Goal: Use online tool/utility: Utilize a website feature to perform a specific function

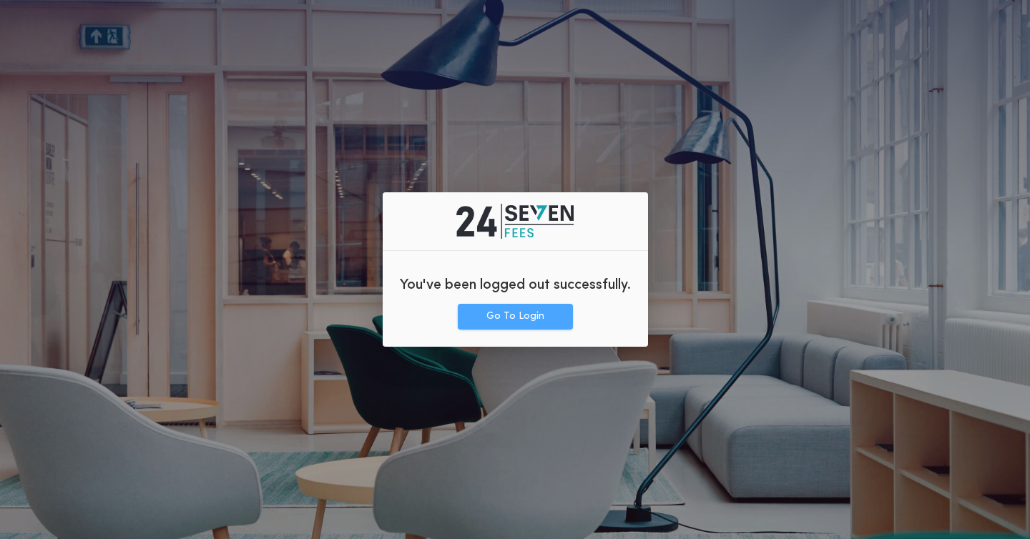
click at [514, 319] on button "Go To Login" at bounding box center [515, 317] width 115 height 26
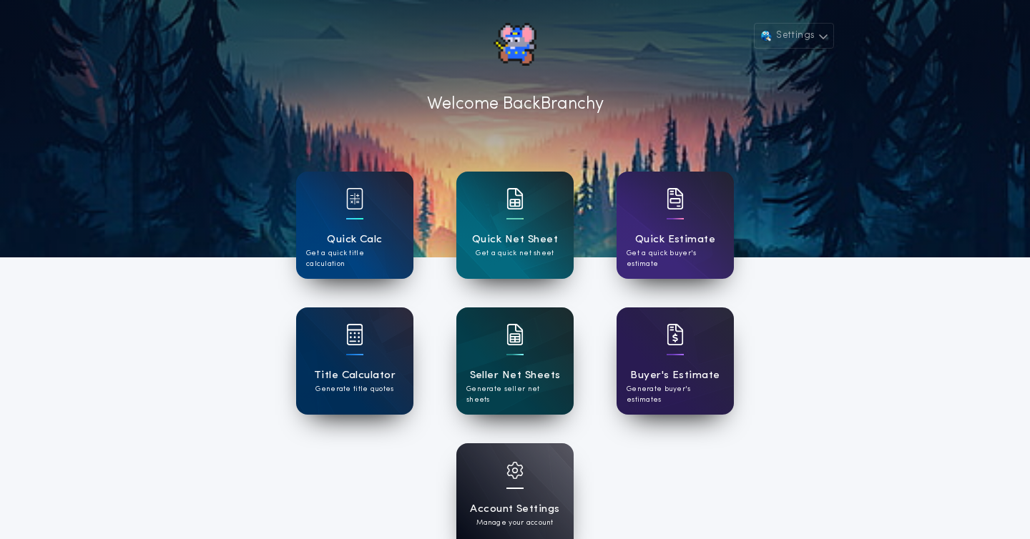
click at [517, 378] on h1 "Seller Net Sheets" at bounding box center [515, 376] width 91 height 16
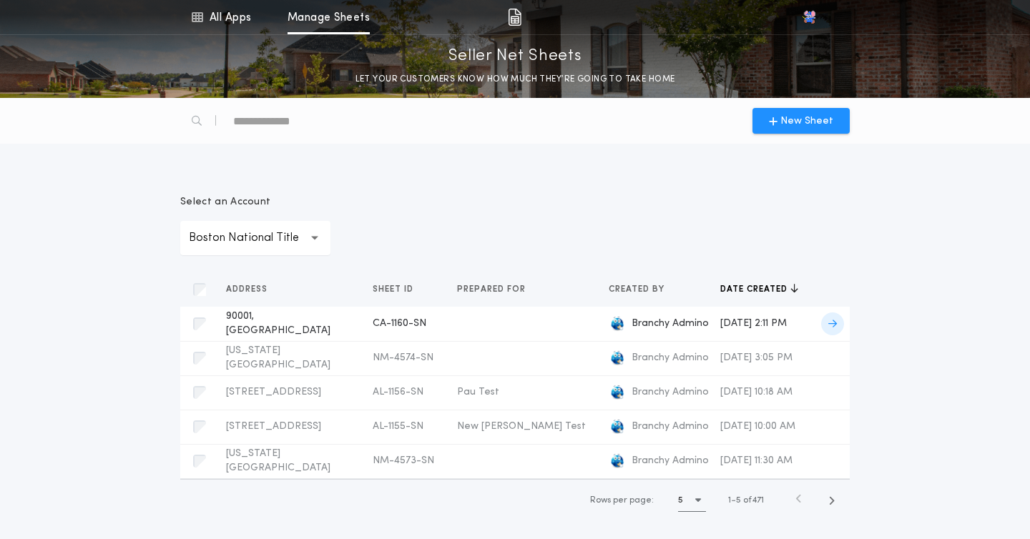
click at [654, 323] on span "Branchy Admino" at bounding box center [670, 324] width 77 height 14
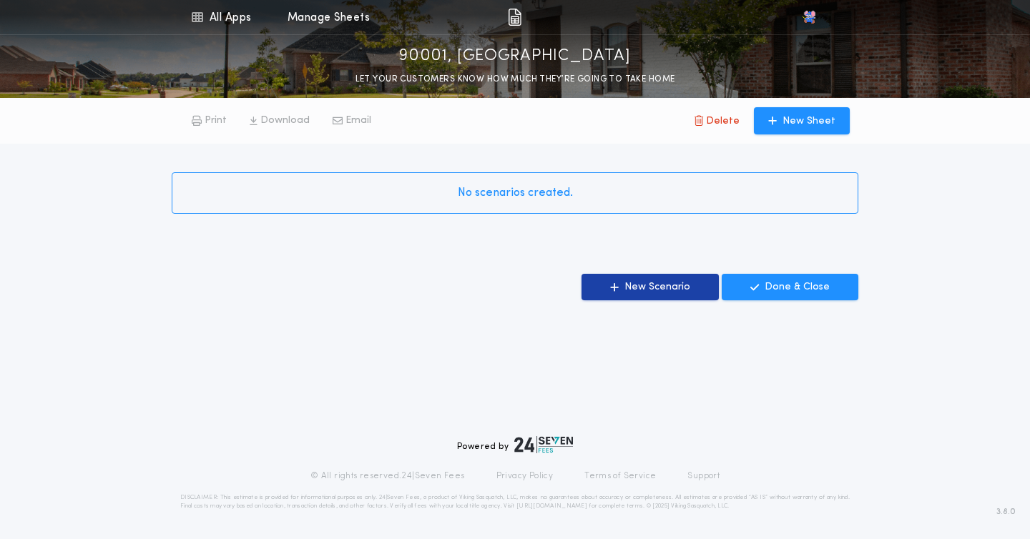
click at [637, 286] on p "New Scenario" at bounding box center [658, 287] width 66 height 14
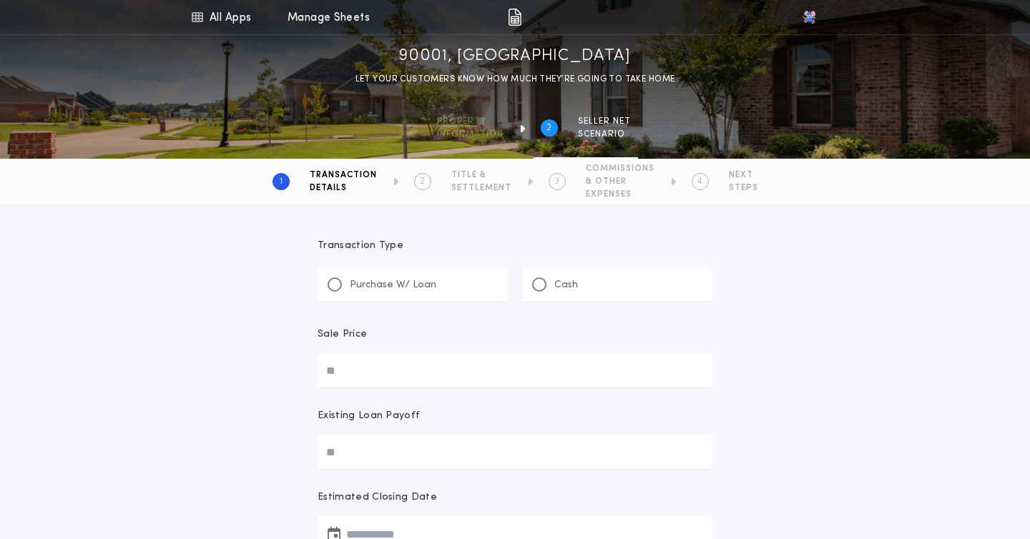
scroll to position [22, 0]
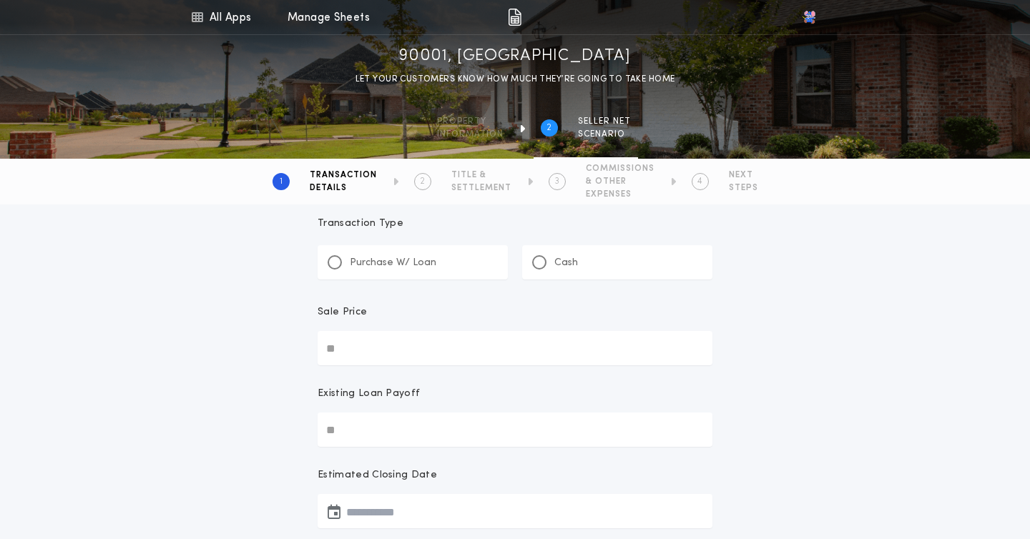
click at [431, 279] on div "Purchase W/ Loan" at bounding box center [413, 262] width 190 height 34
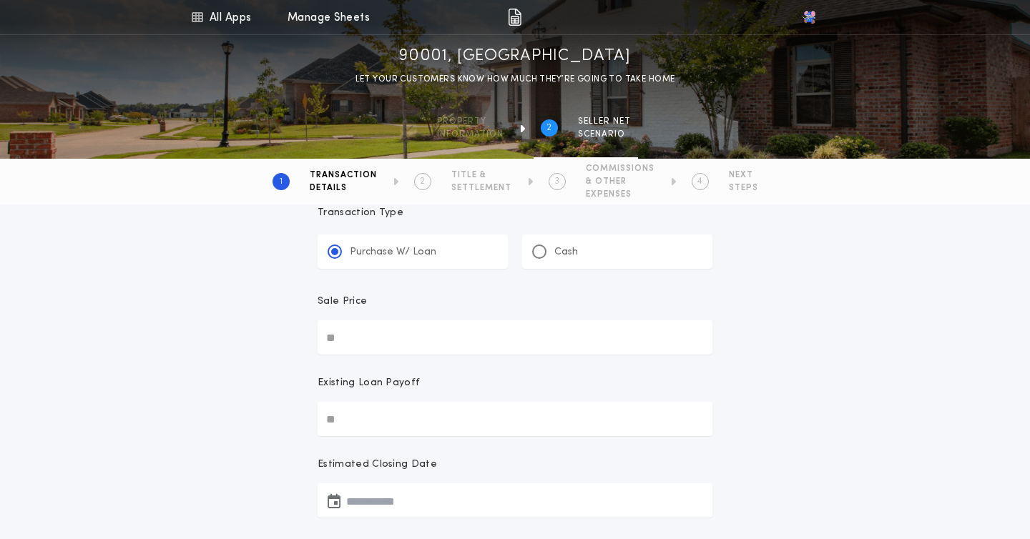
scroll to position [9, 0]
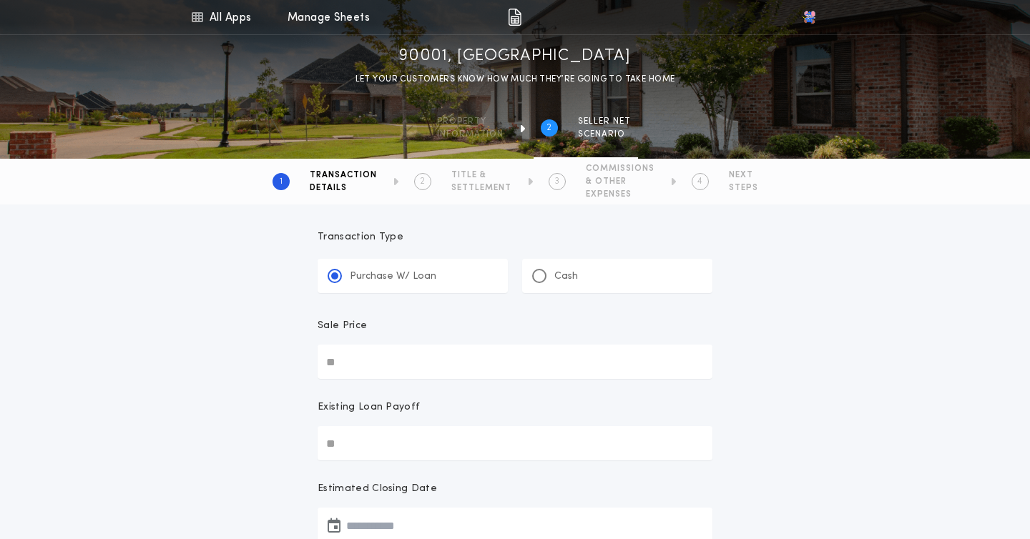
click at [365, 371] on input "Sale Price" at bounding box center [515, 362] width 395 height 34
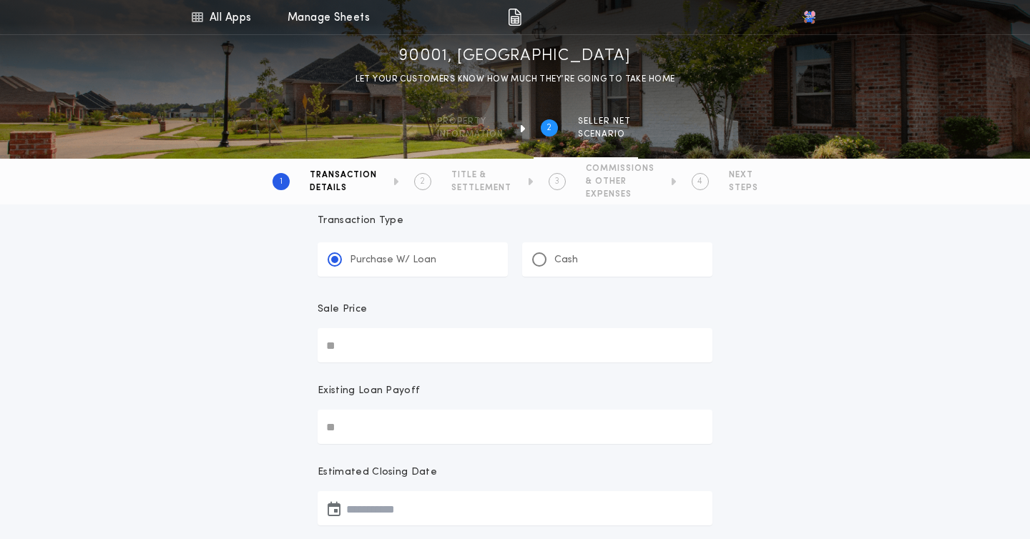
scroll to position [26, 0]
type input "********"
click at [366, 429] on input "Existing Loan Payoff" at bounding box center [515, 426] width 395 height 34
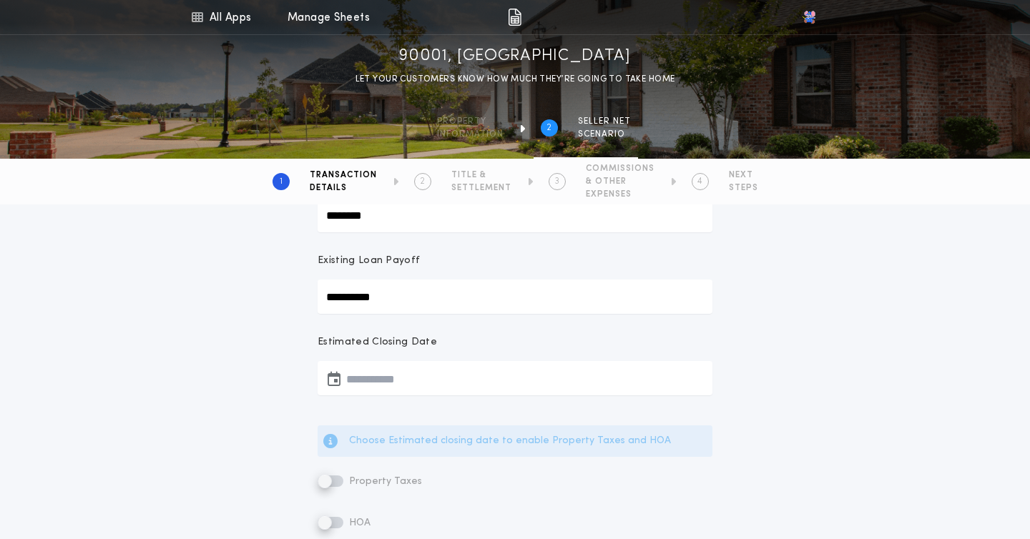
scroll to position [190, 0]
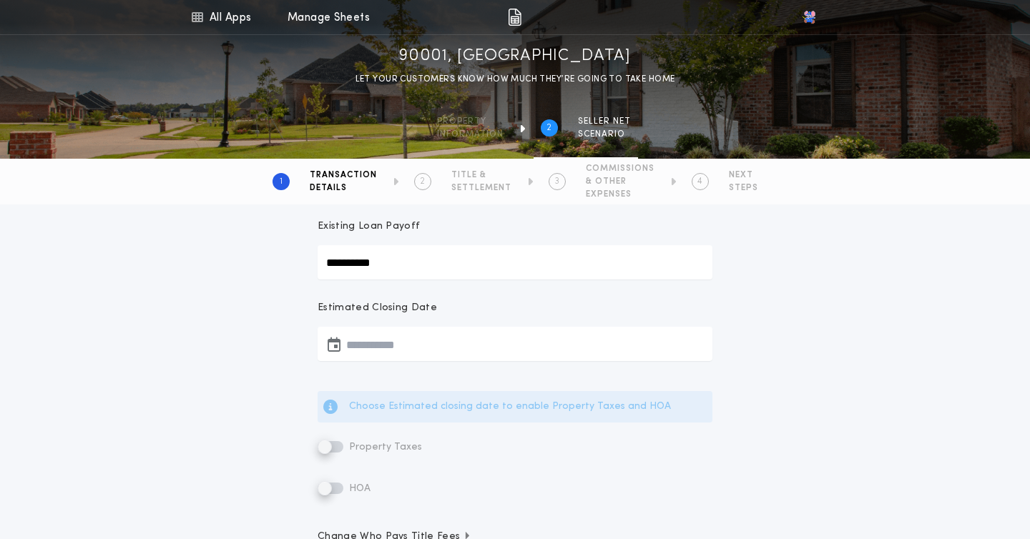
type input "**********"
click at [378, 339] on button "button" at bounding box center [515, 344] width 395 height 34
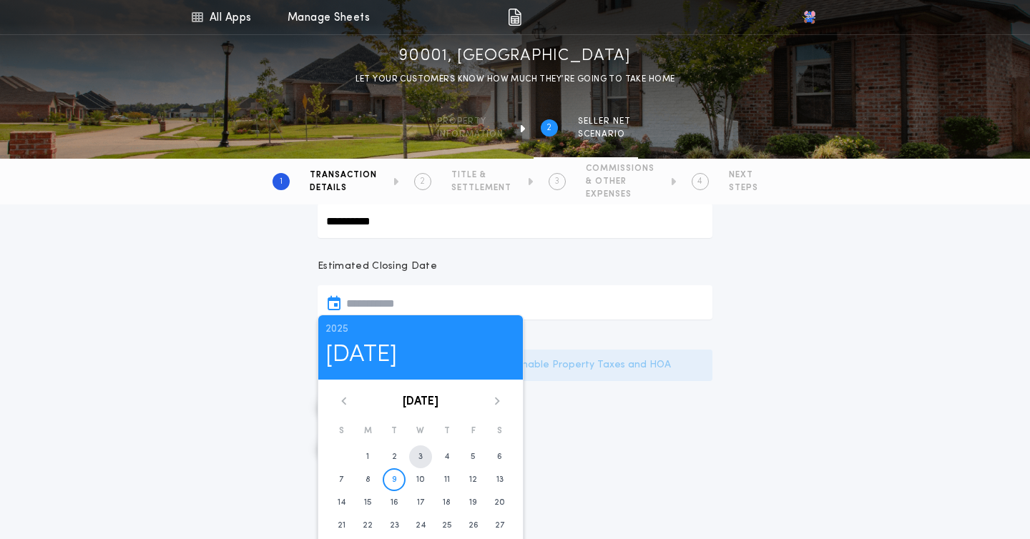
scroll to position [238, 0]
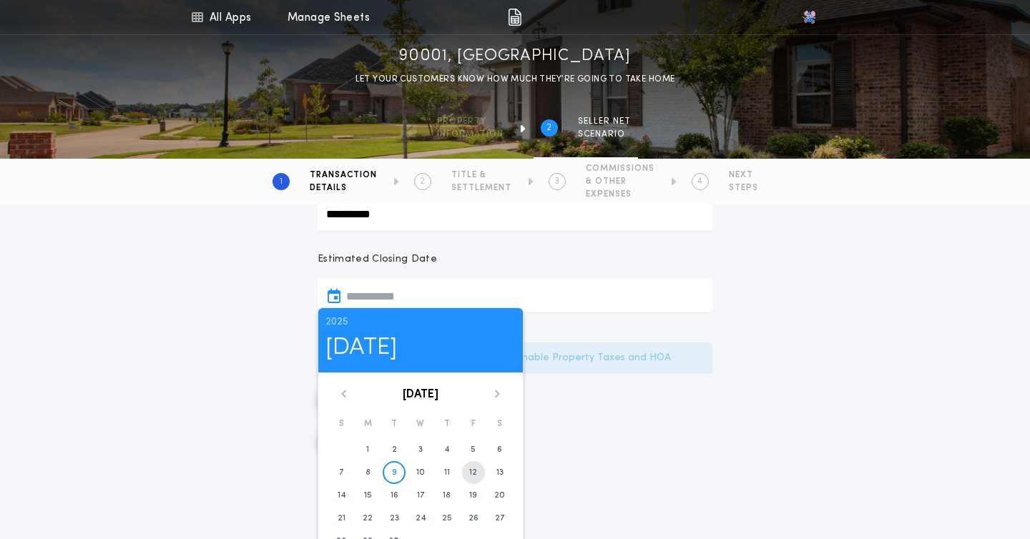
click at [474, 471] on time "12" at bounding box center [473, 472] width 8 height 11
type input "**********"
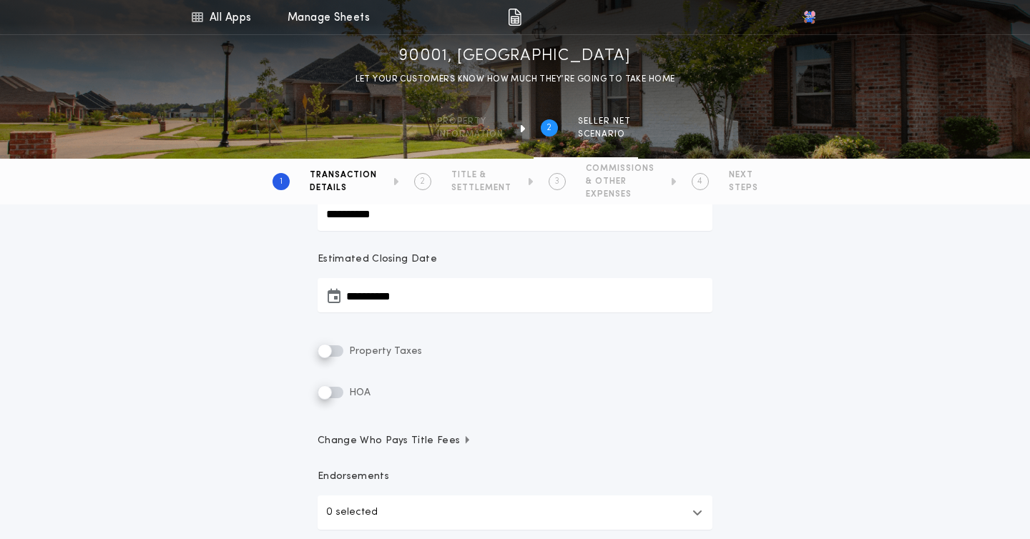
click at [414, 296] on button "**********" at bounding box center [515, 295] width 395 height 34
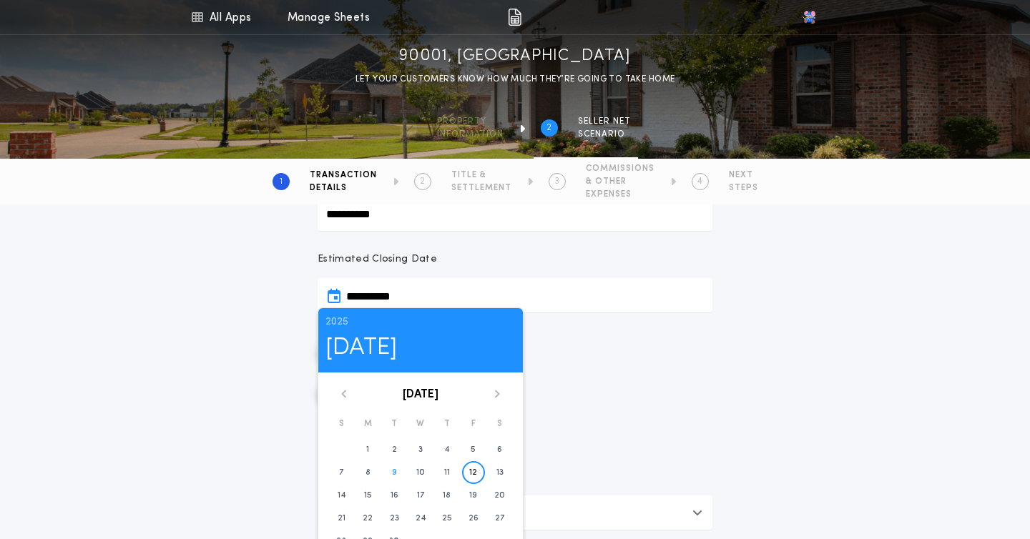
click at [414, 296] on button "**********" at bounding box center [515, 295] width 395 height 34
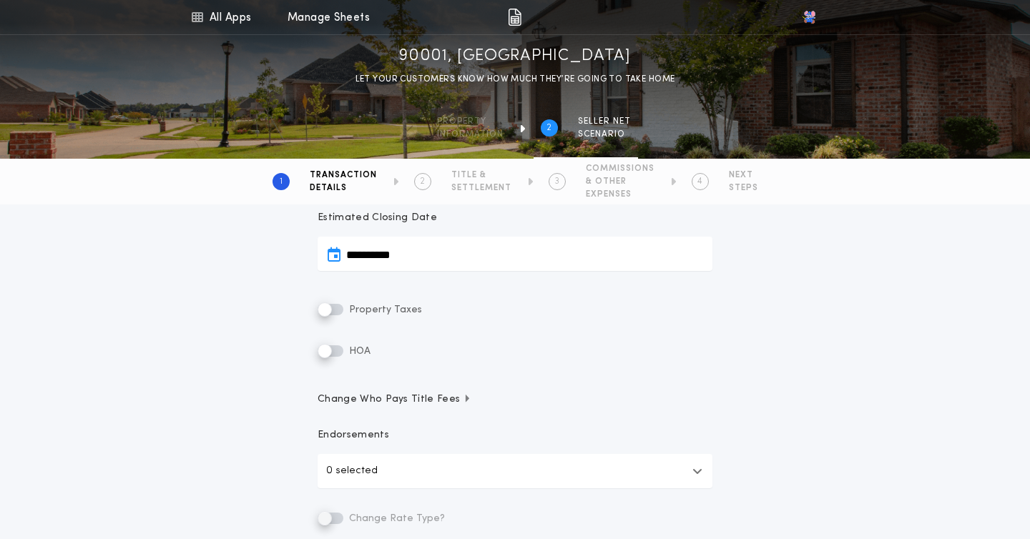
scroll to position [329, 0]
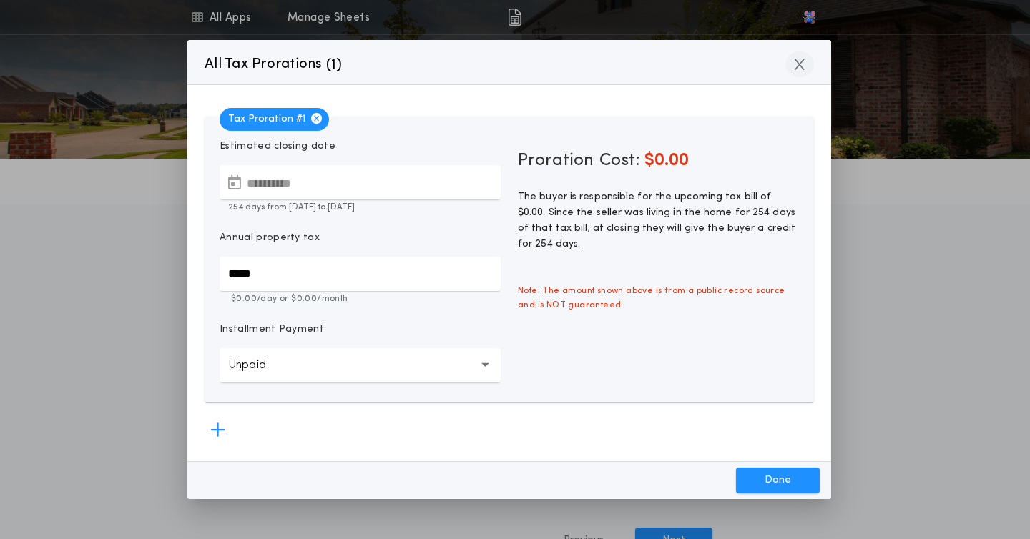
click at [803, 63] on icon "button" at bounding box center [800, 64] width 10 height 13
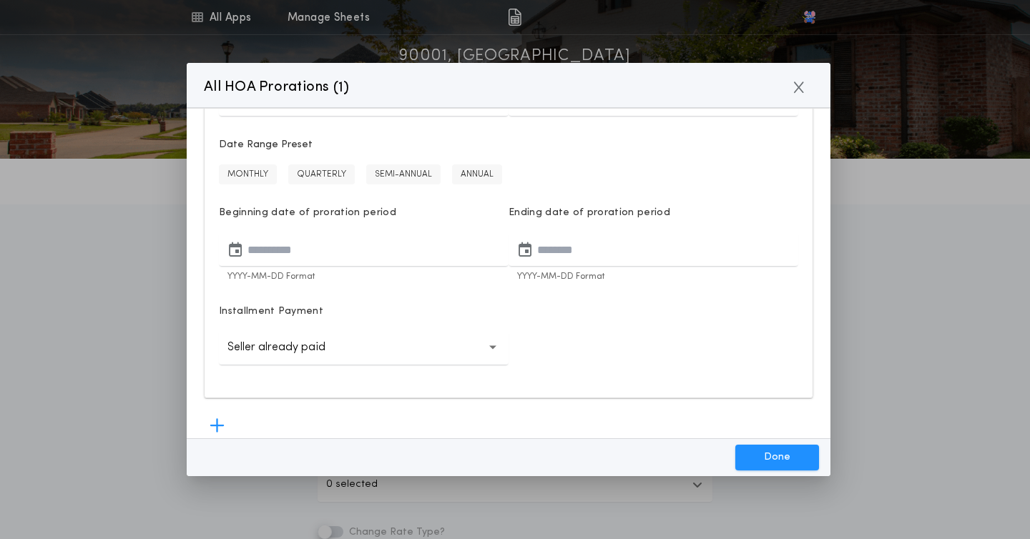
scroll to position [118, 0]
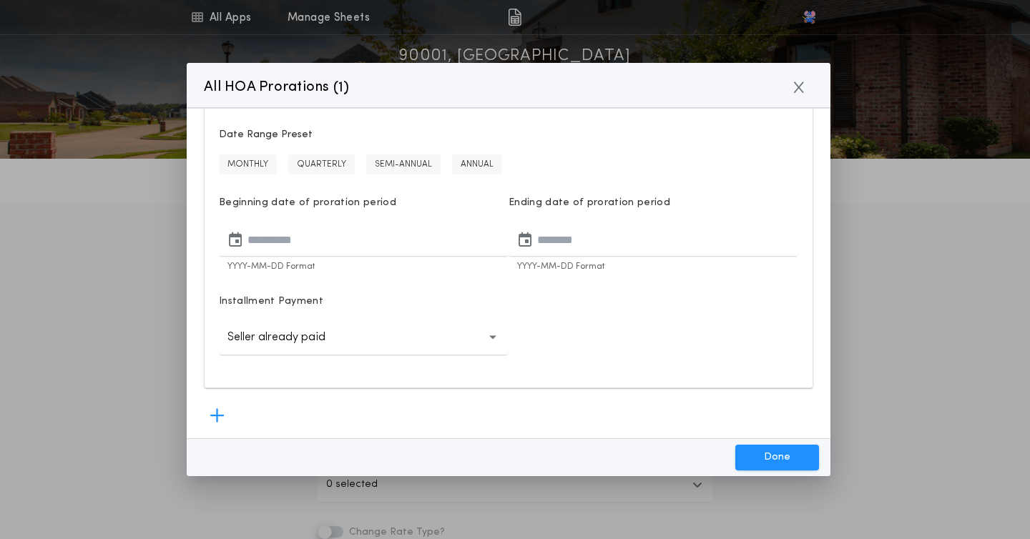
click at [411, 343] on button "**********" at bounding box center [364, 338] width 290 height 34
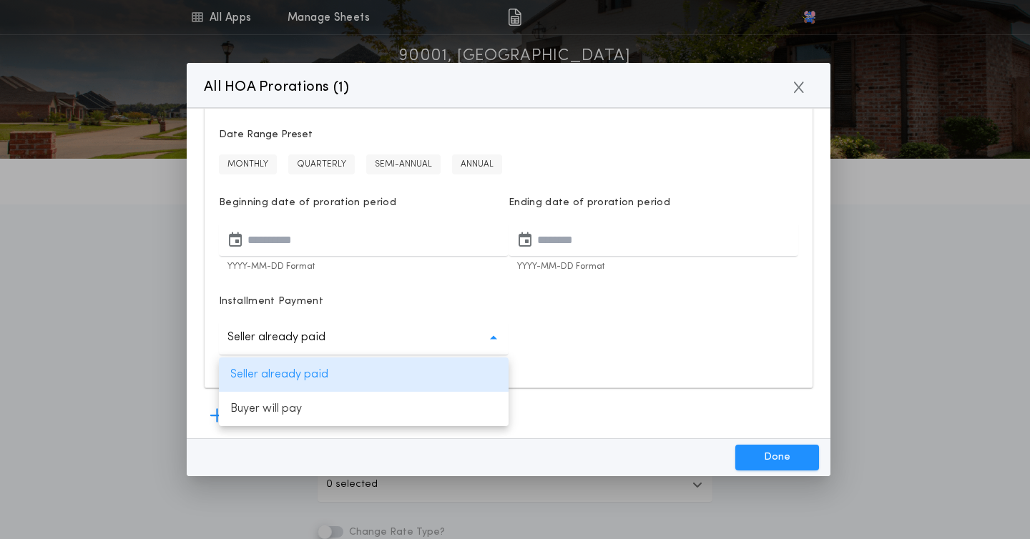
click at [411, 343] on button "**********" at bounding box center [364, 338] width 290 height 34
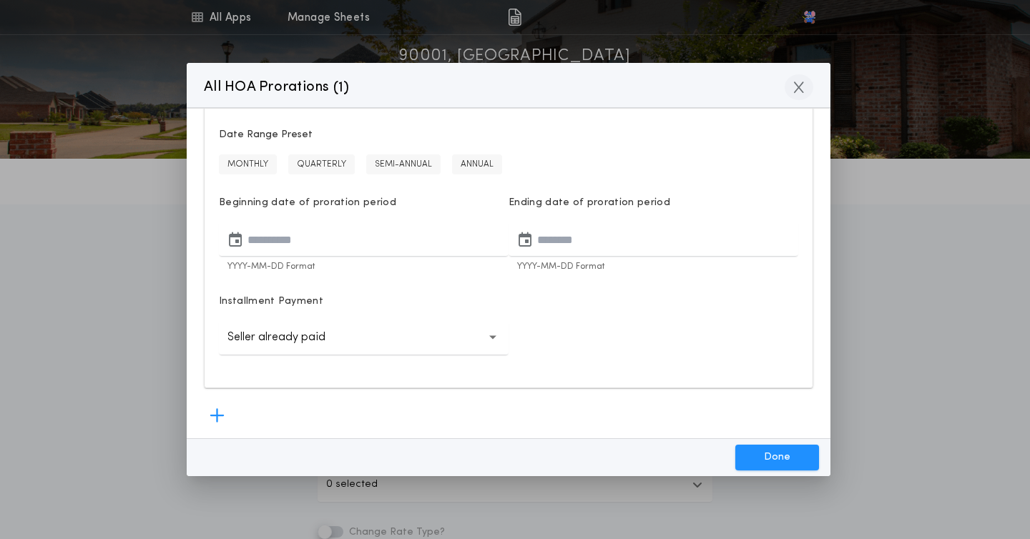
click at [793, 82] on button "button" at bounding box center [799, 87] width 29 height 26
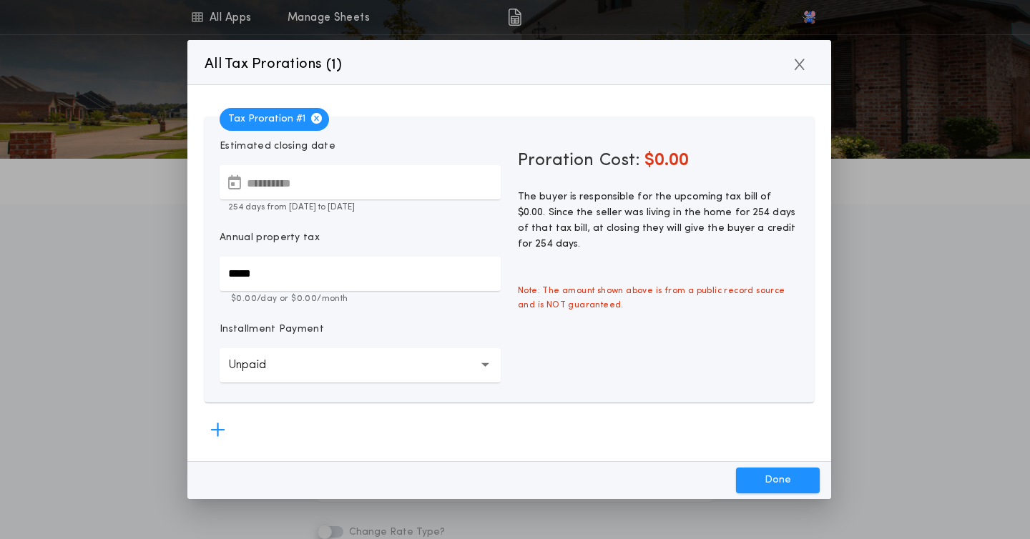
click at [426, 367] on button "Unpaid ******" at bounding box center [360, 365] width 281 height 34
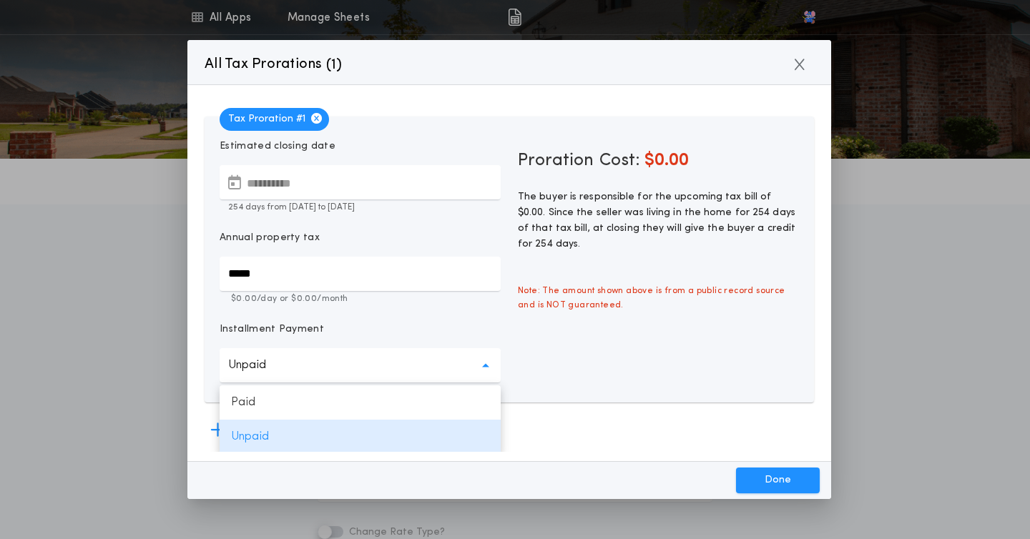
scroll to position [1, 0]
click at [426, 367] on button "Unpaid ******" at bounding box center [360, 364] width 281 height 34
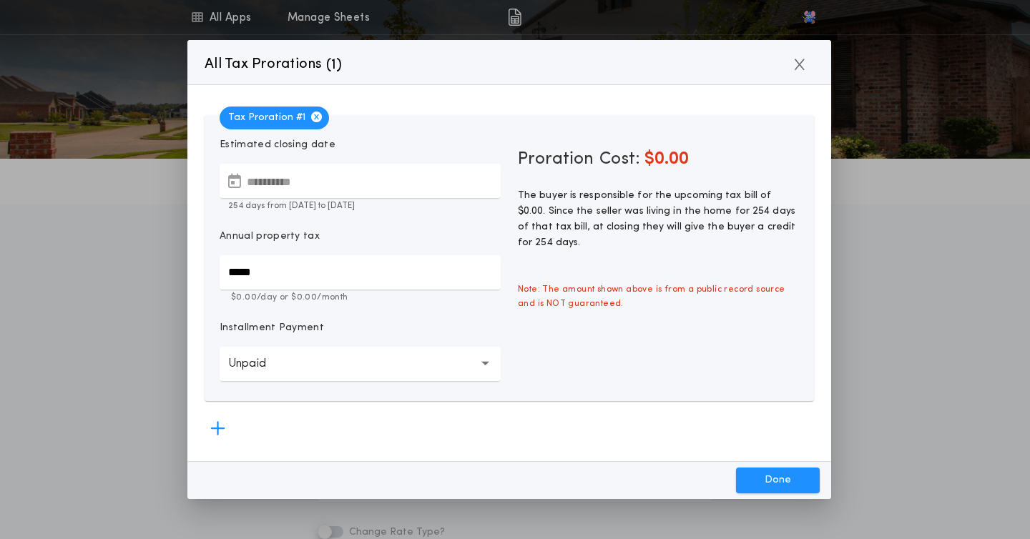
scroll to position [0, 0]
click at [806, 63] on button "button" at bounding box center [800, 65] width 29 height 26
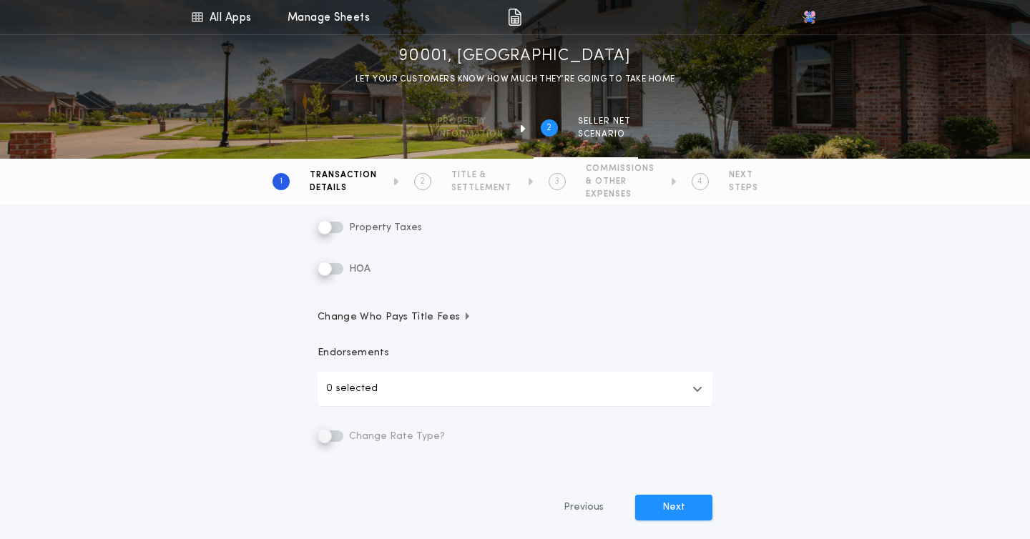
scroll to position [330, 0]
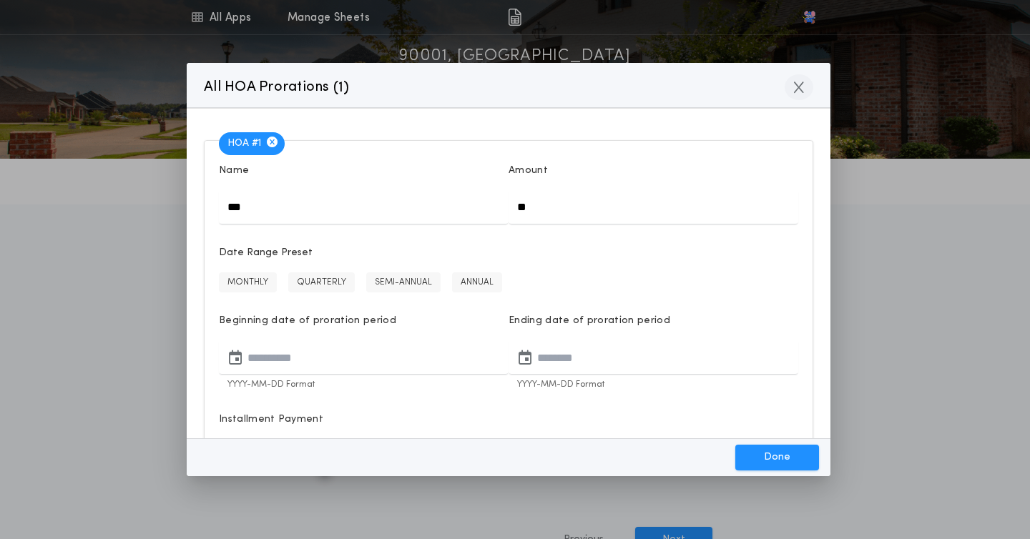
click at [798, 94] on button "button" at bounding box center [799, 87] width 29 height 26
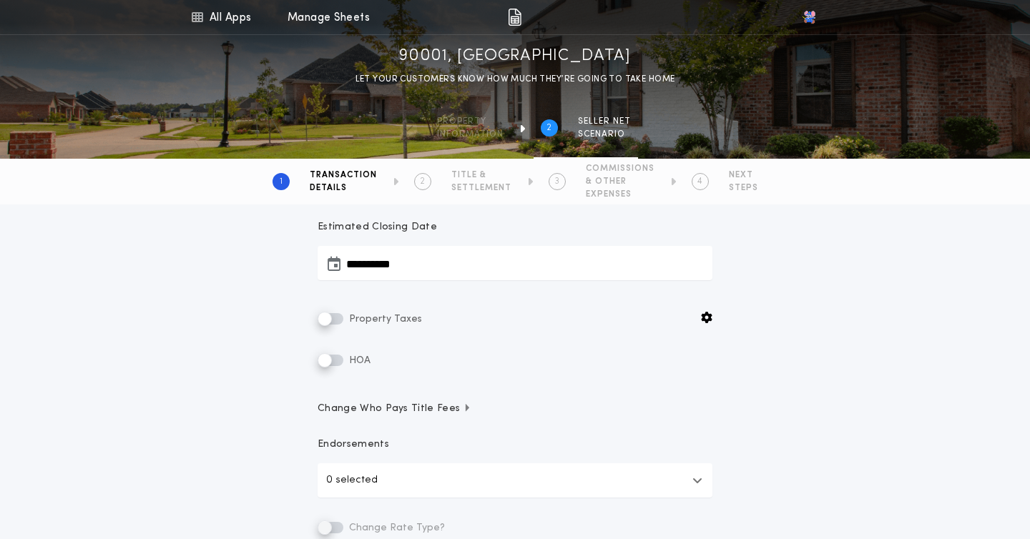
scroll to position [326, 0]
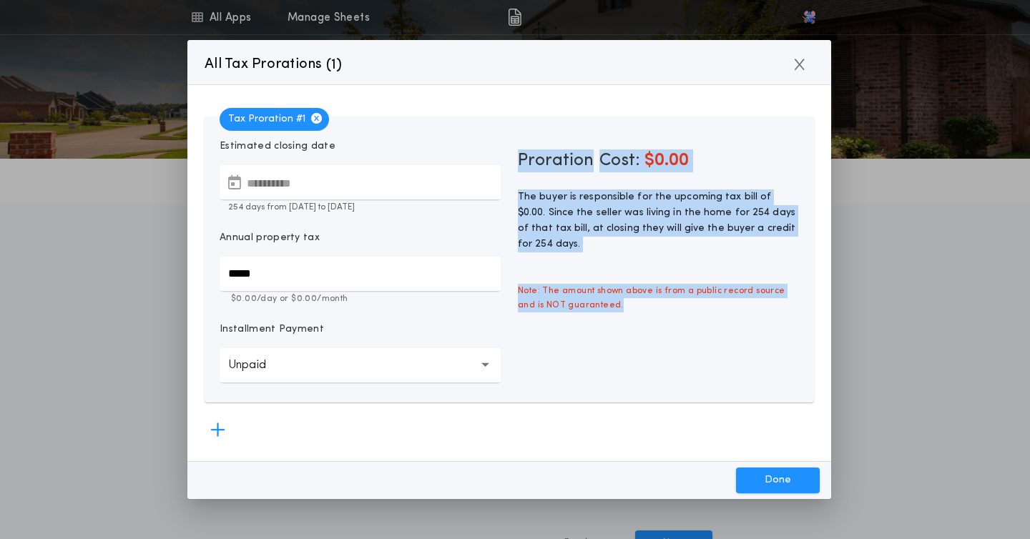
drag, startPoint x: 605, startPoint y: 313, endPoint x: 517, endPoint y: 152, distance: 183.8
click at [517, 151] on div "Proration Cost: $0.00 The buyer is responsible for the upcoming tax bill of $0.…" at bounding box center [658, 260] width 298 height 262
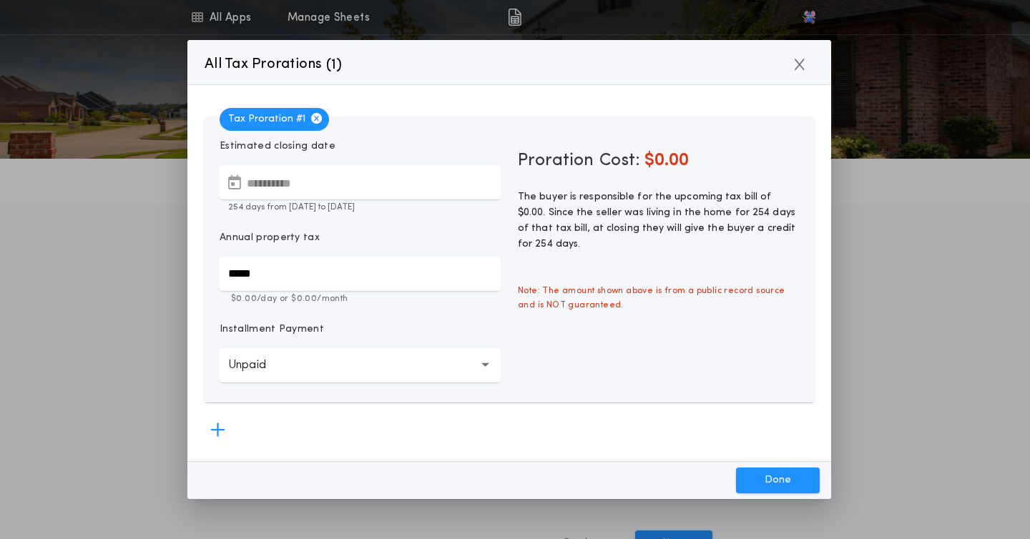
click at [517, 152] on p "Proration Cost: $0.00" at bounding box center [658, 161] width 298 height 40
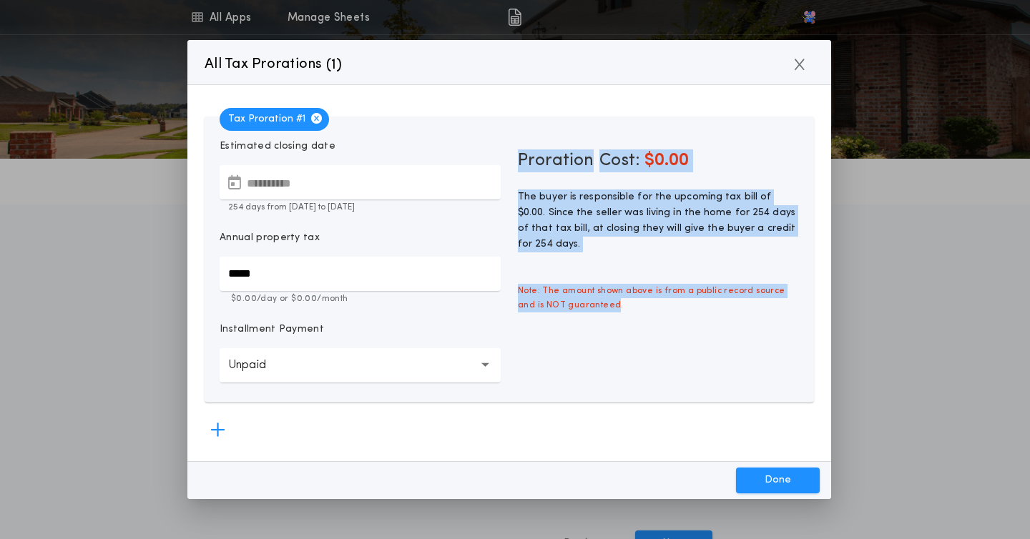
drag, startPoint x: 517, startPoint y: 152, endPoint x: 595, endPoint y: 304, distance: 171.5
click at [595, 304] on div "Proration Cost: $0.00 The buyer is responsible for the upcoming tax bill of $0.…" at bounding box center [658, 260] width 298 height 262
click at [595, 304] on span "Note: The amount shown above is from a public record source and is NOT guarante…" at bounding box center [658, 298] width 298 height 46
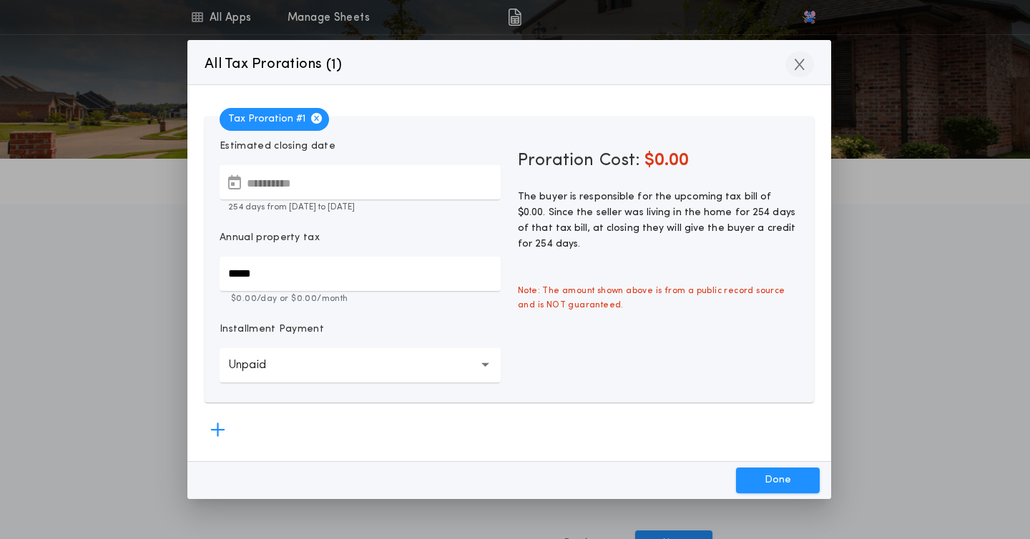
click at [793, 70] on button "button" at bounding box center [800, 65] width 29 height 26
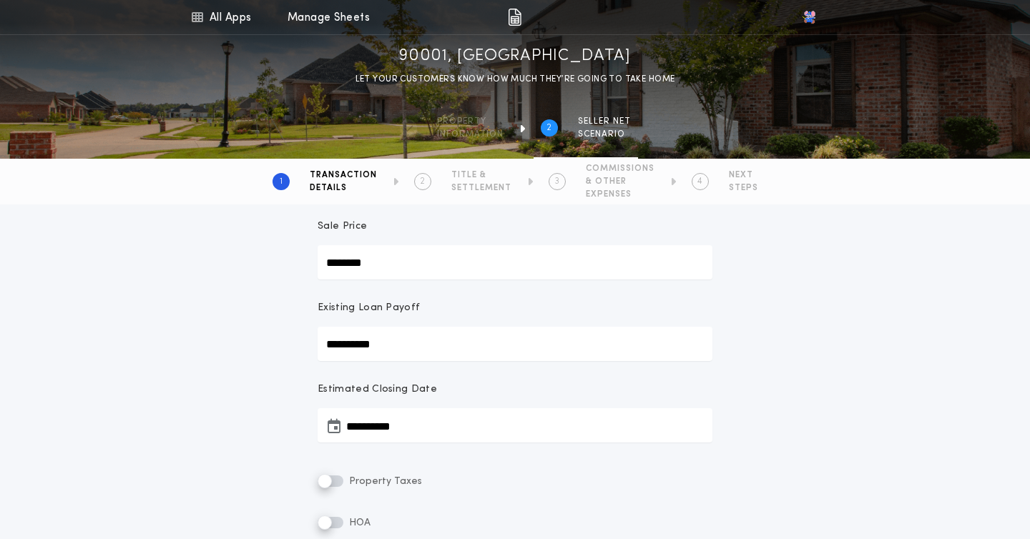
scroll to position [106, 0]
drag, startPoint x: 448, startPoint y: 174, endPoint x: 502, endPoint y: 195, distance: 57.5
click at [502, 195] on div "2 TITLE & SETTLEMENT" at bounding box center [444, 181] width 135 height 37
drag, startPoint x: 580, startPoint y: 171, endPoint x: 617, endPoint y: 198, distance: 46.1
click at [617, 198] on div "3 COMMISSIONS & OTHER EXPENSES" at bounding box center [602, 181] width 106 height 37
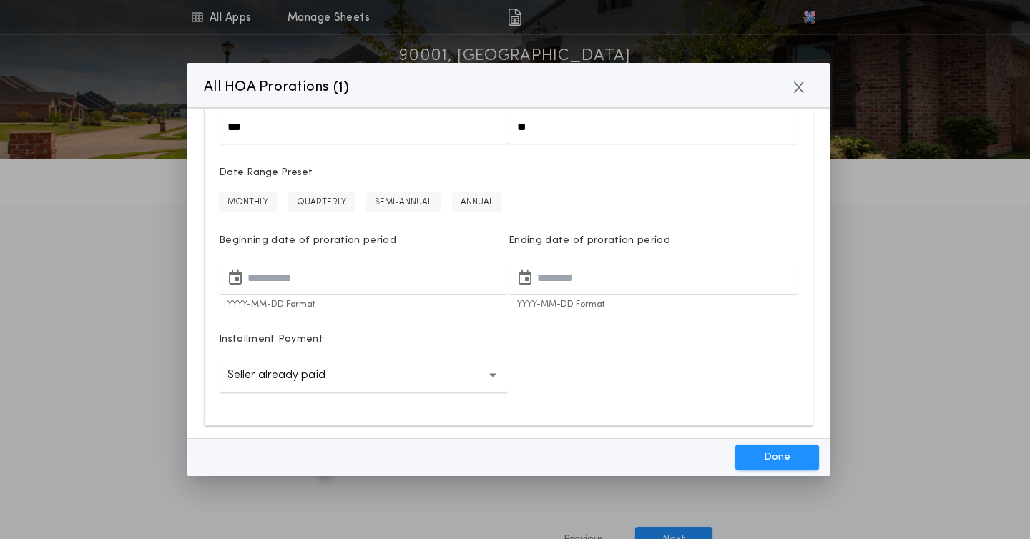
scroll to position [118, 0]
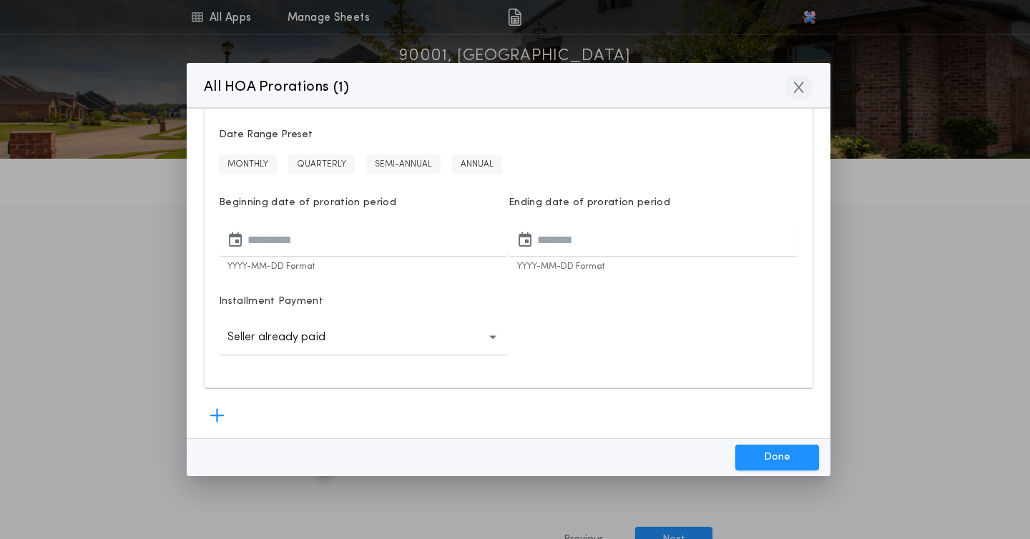
click at [802, 88] on icon "button" at bounding box center [799, 87] width 10 height 13
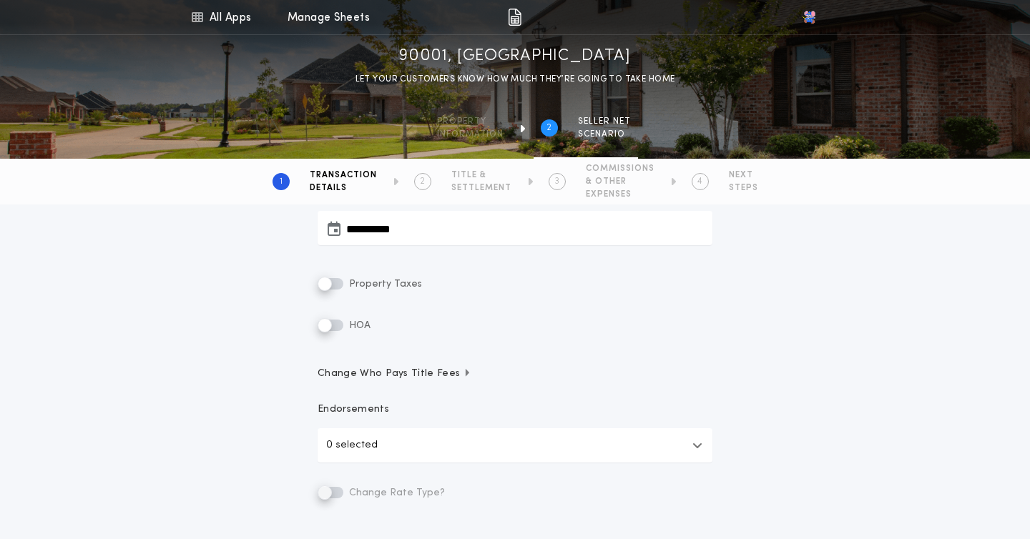
scroll to position [281, 0]
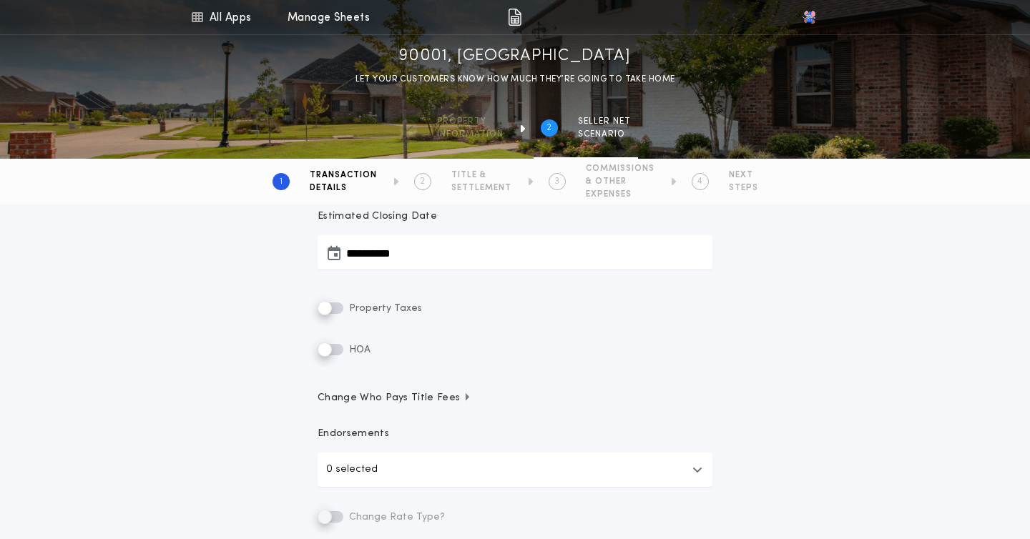
click at [331, 301] on label "Property Taxes" at bounding box center [370, 308] width 104 height 17
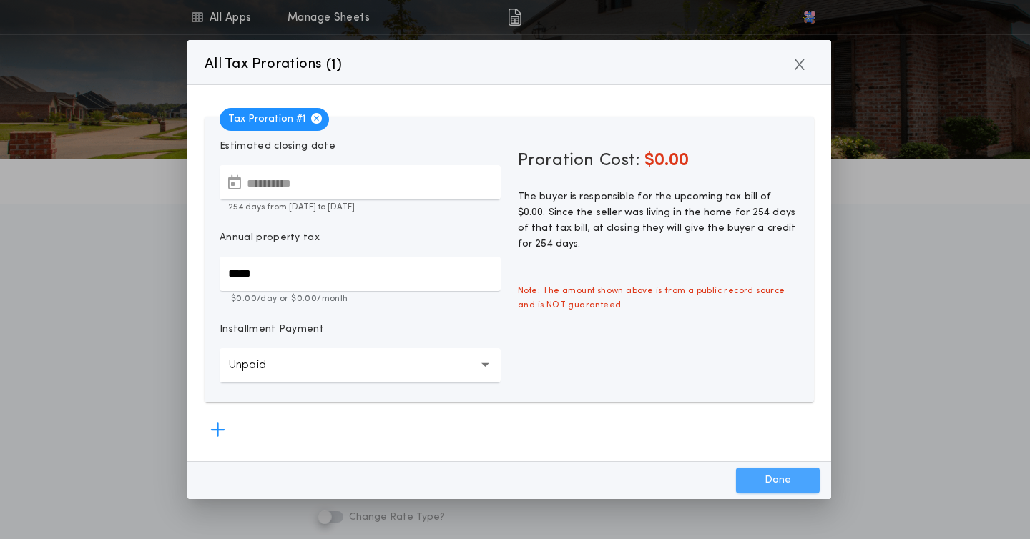
click at [811, 476] on button "Done" at bounding box center [778, 481] width 84 height 26
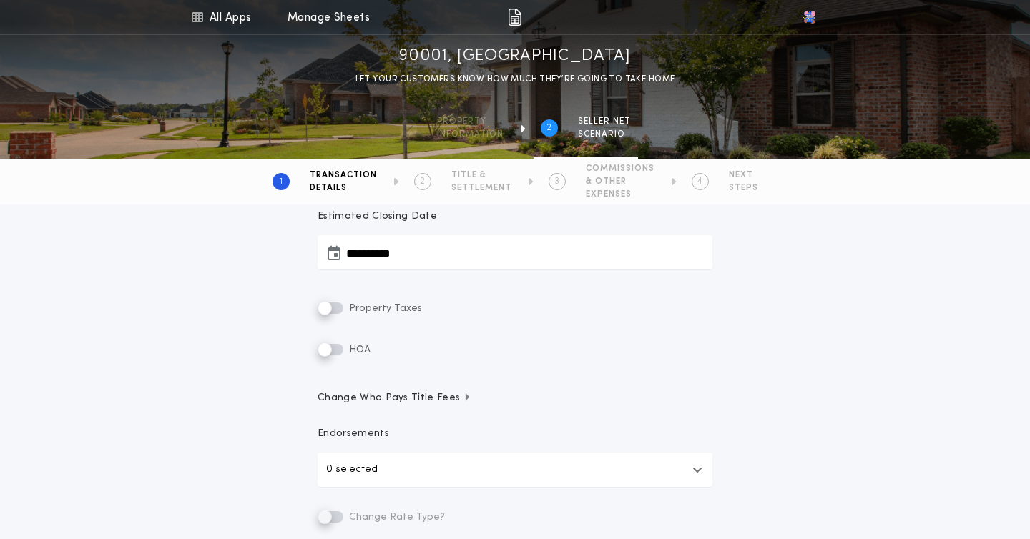
scroll to position [498, 0]
